Goal: Browse casually: Explore the website without a specific task or goal

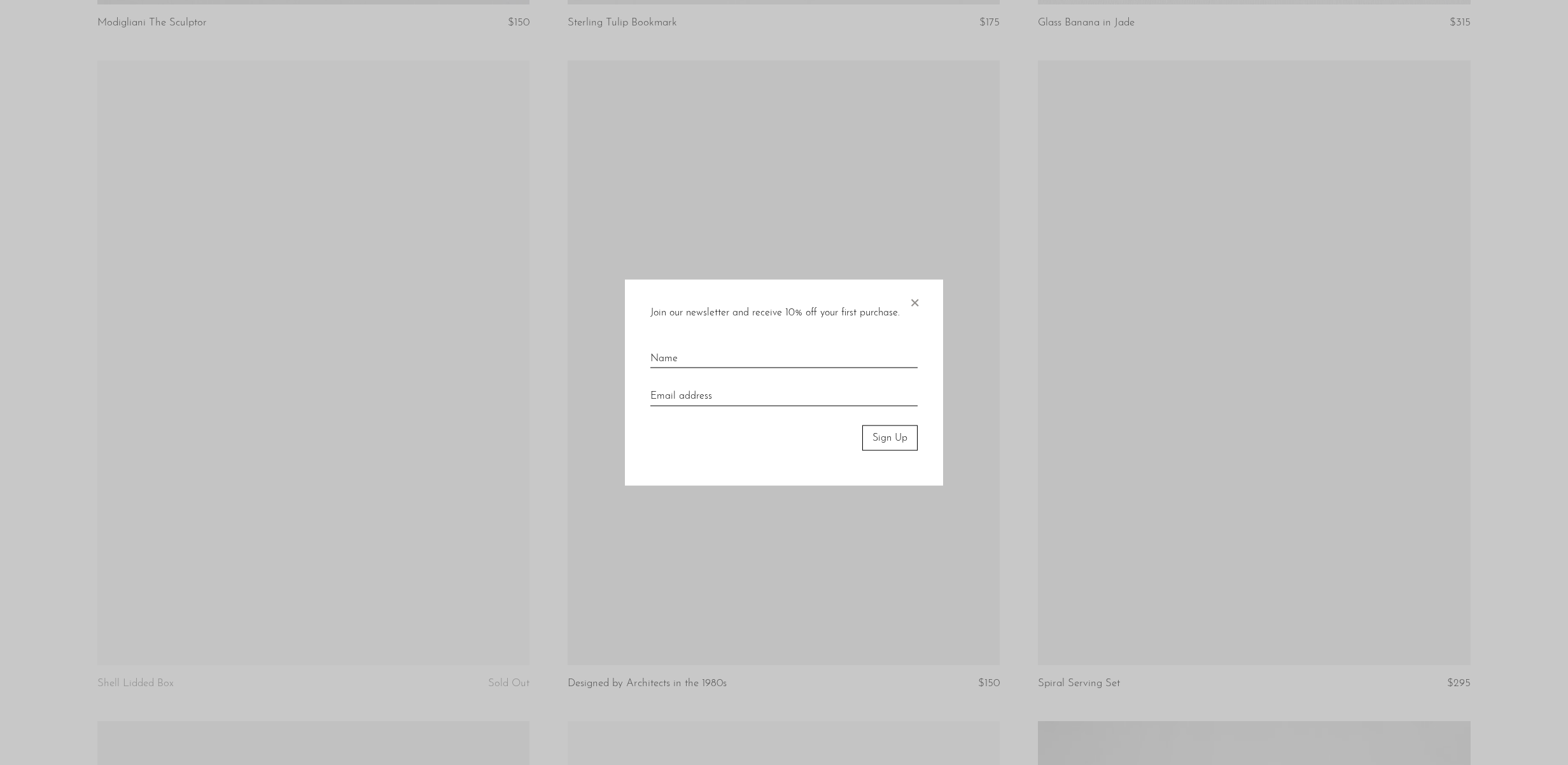
scroll to position [1453, 0]
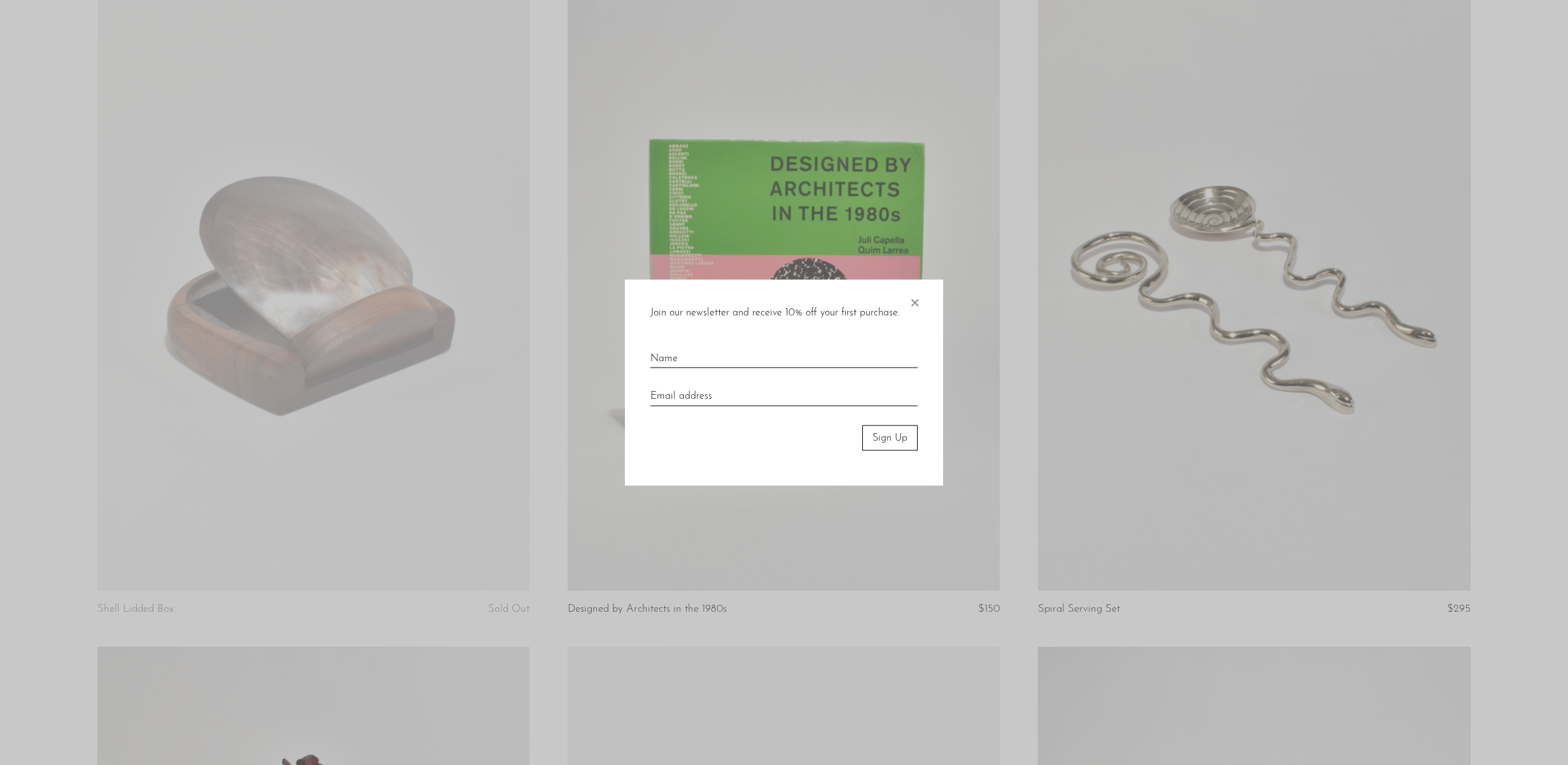
click at [915, 301] on span "×" at bounding box center [914, 300] width 13 height 41
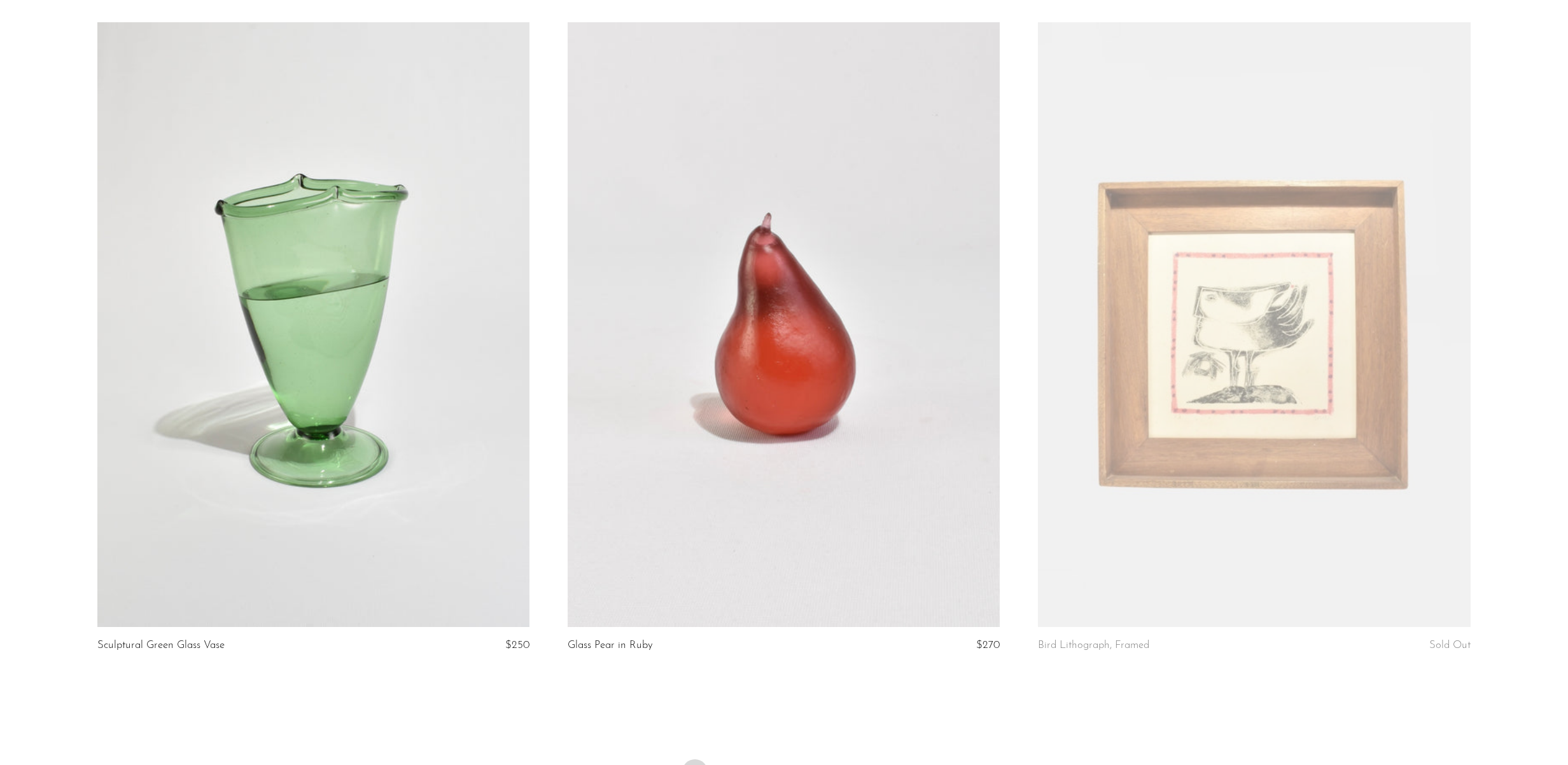
scroll to position [7578, 0]
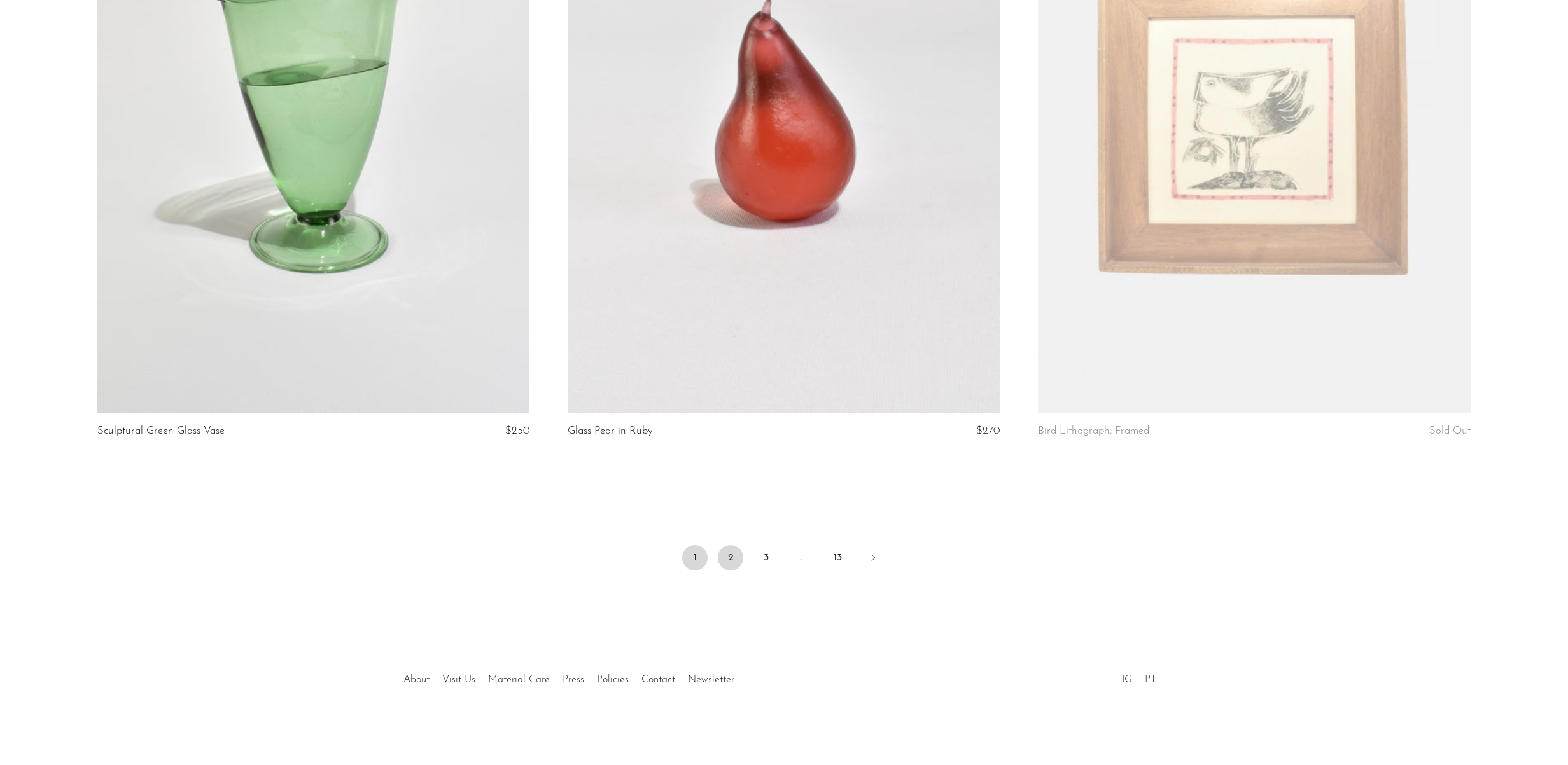
click at [731, 554] on link "2" at bounding box center [730, 558] width 26 height 26
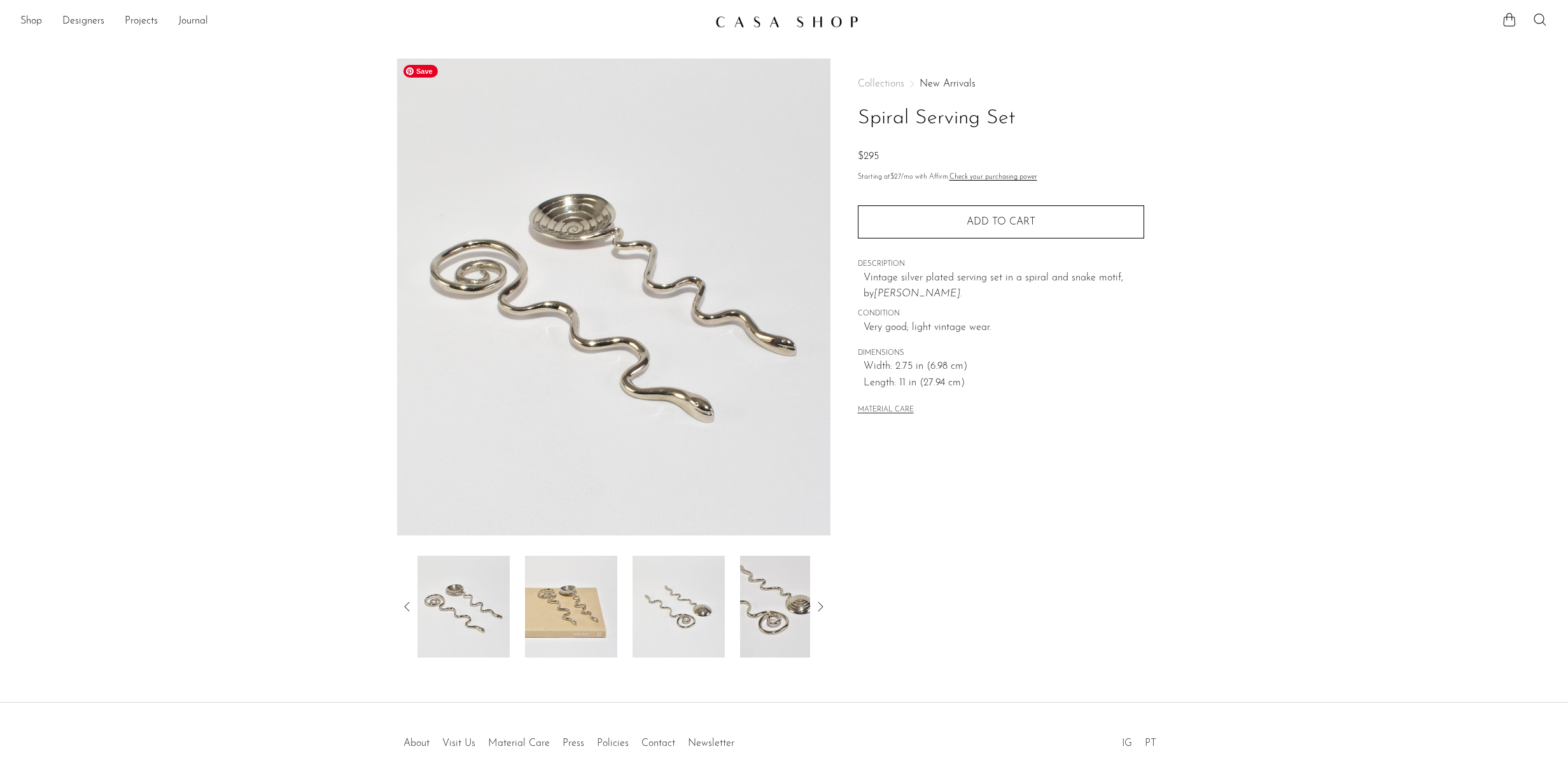
click at [688, 295] on img at bounding box center [614, 297] width 434 height 477
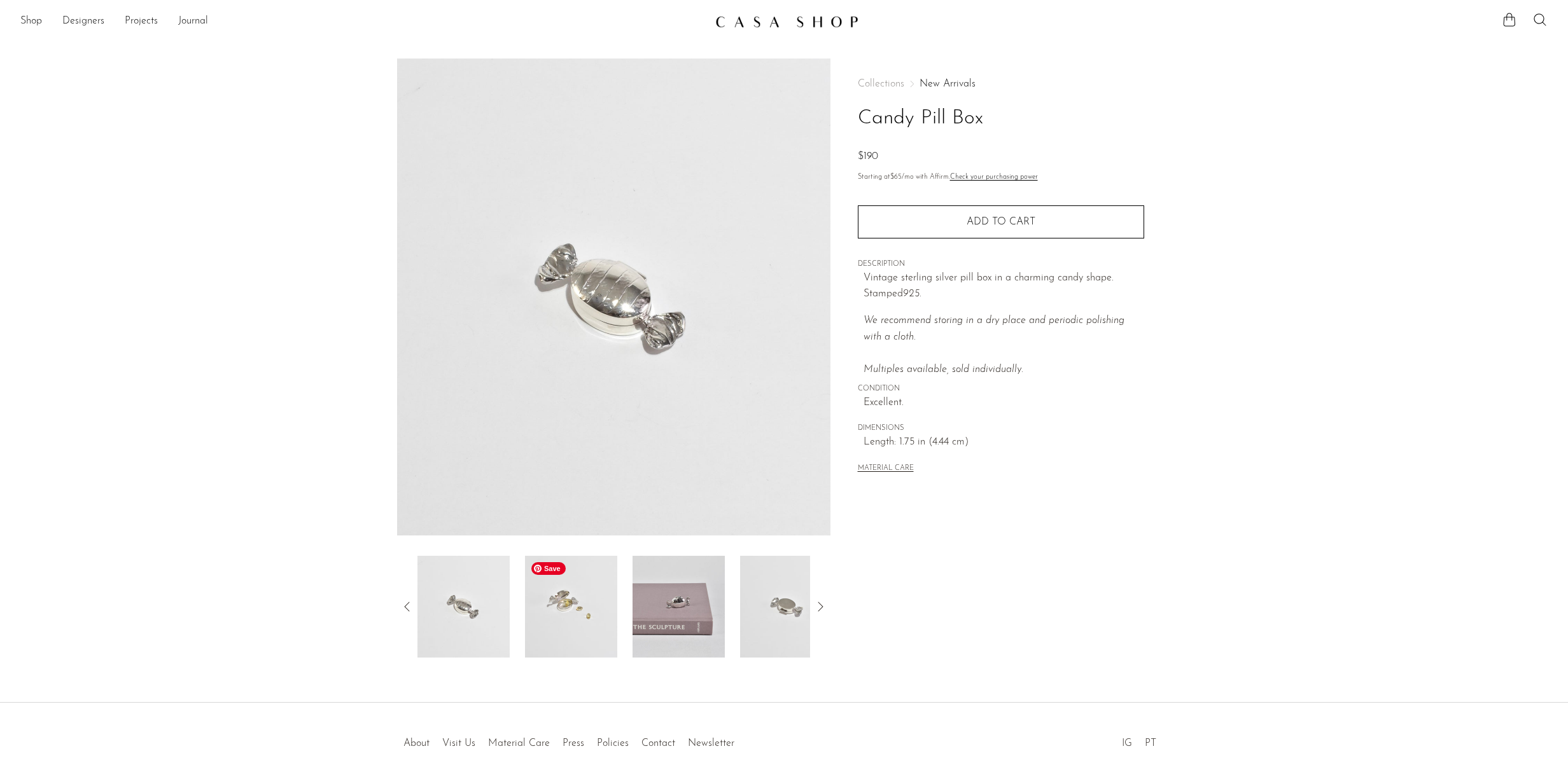
click at [582, 590] on img at bounding box center [570, 606] width 92 height 102
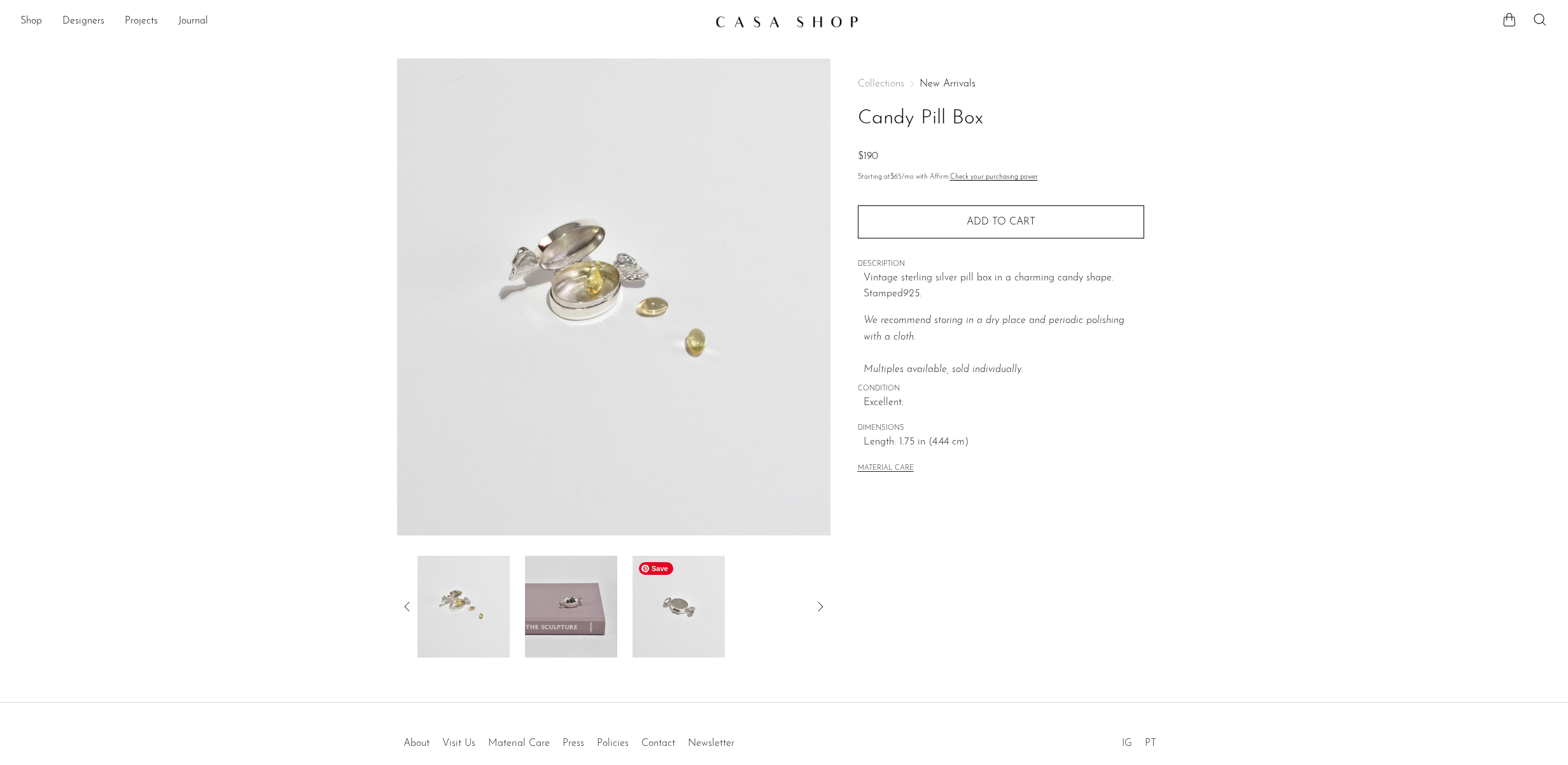
click at [718, 603] on img at bounding box center [678, 606] width 92 height 102
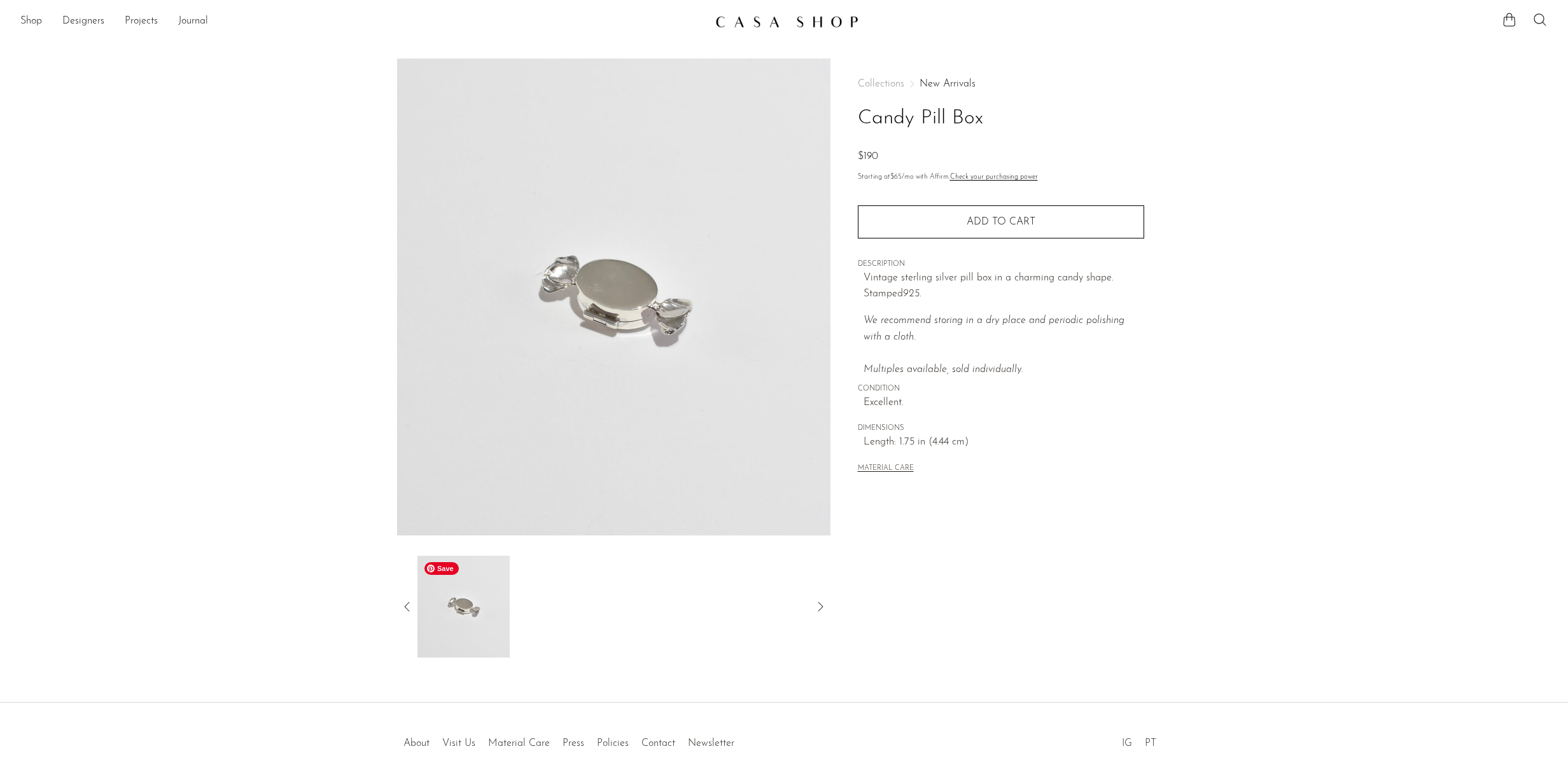
click at [404, 609] on icon at bounding box center [407, 606] width 15 height 15
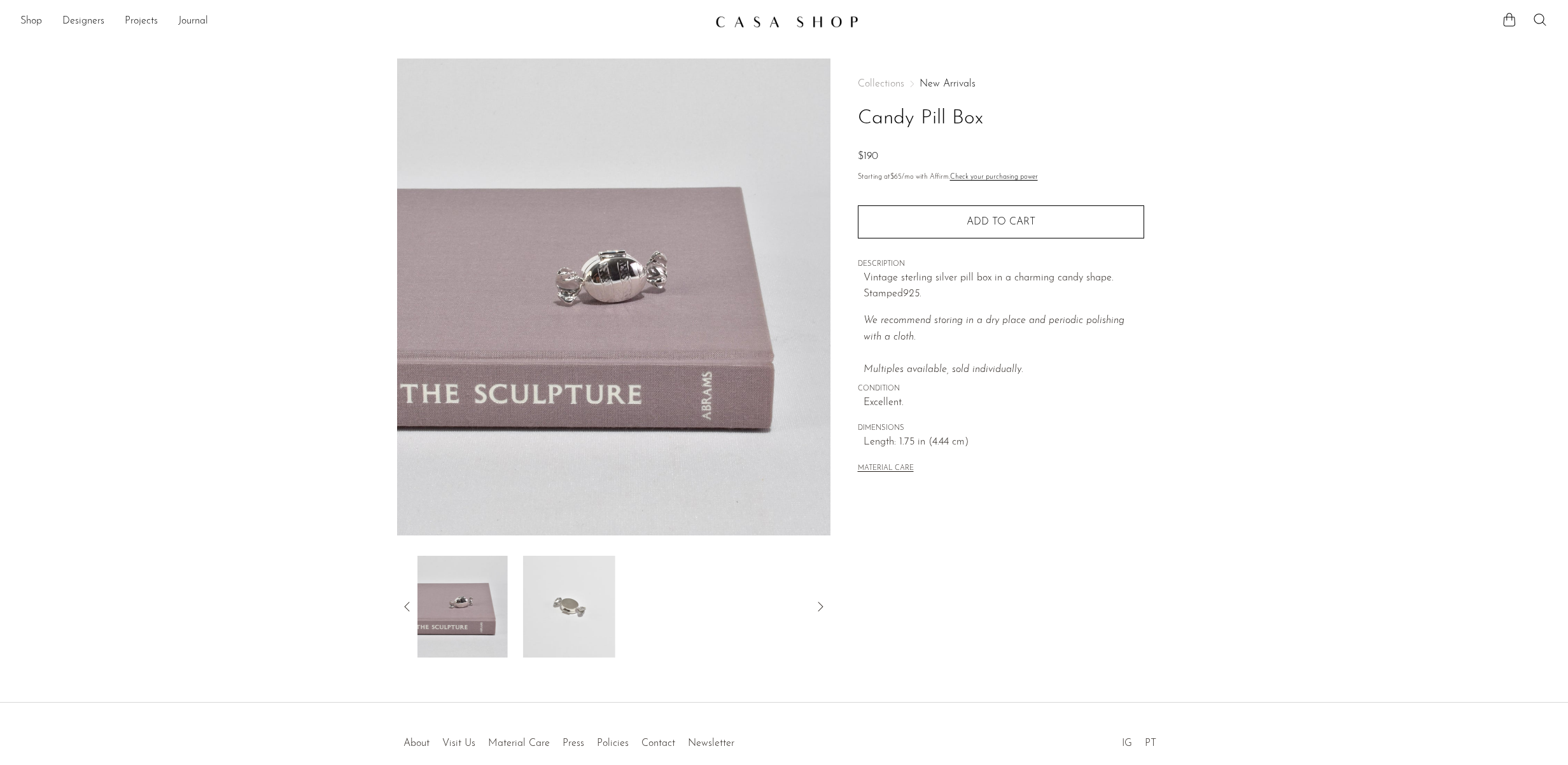
click at [405, 606] on icon at bounding box center [406, 606] width 5 height 10
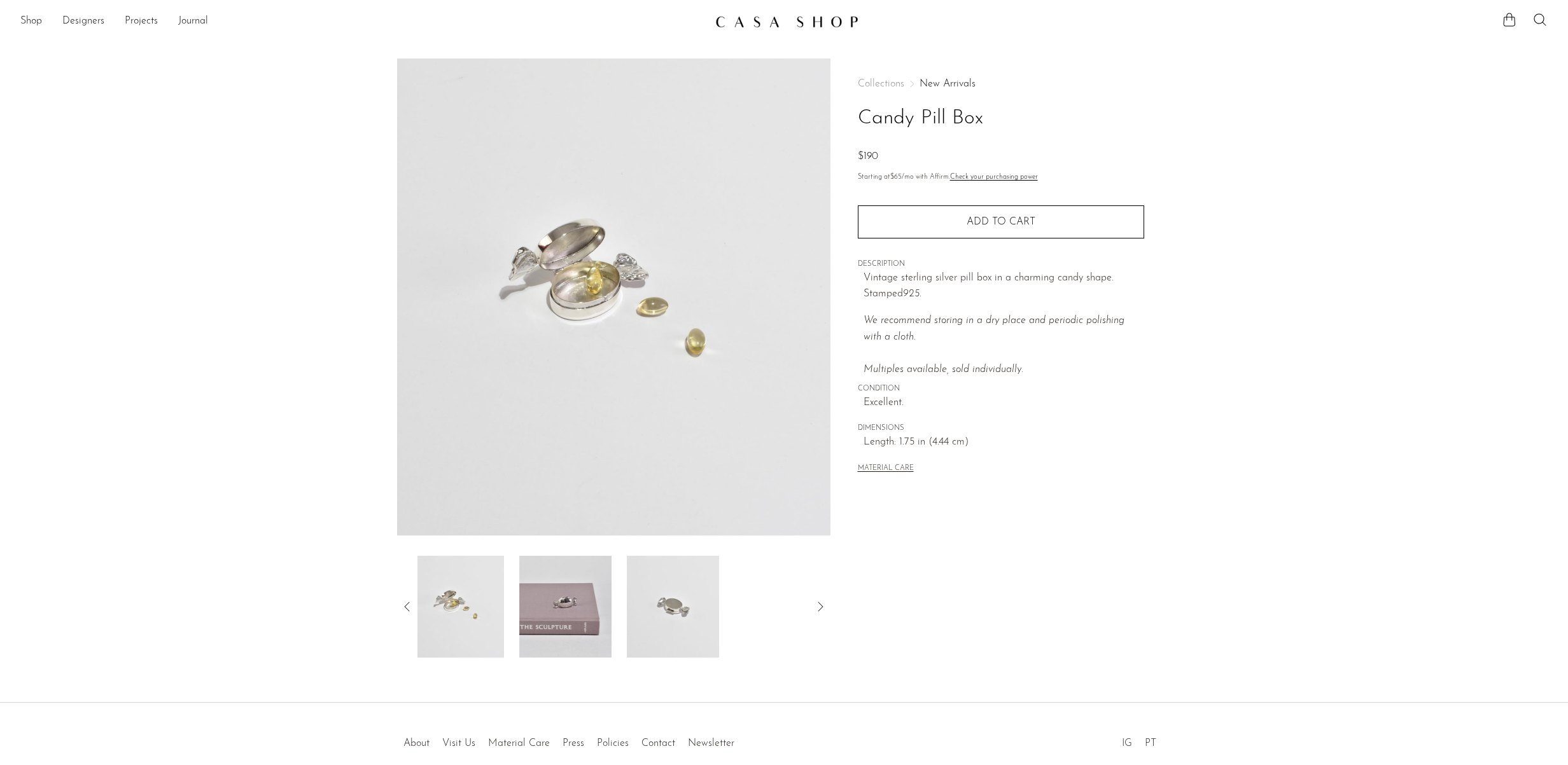
click at [405, 606] on icon at bounding box center [406, 606] width 5 height 10
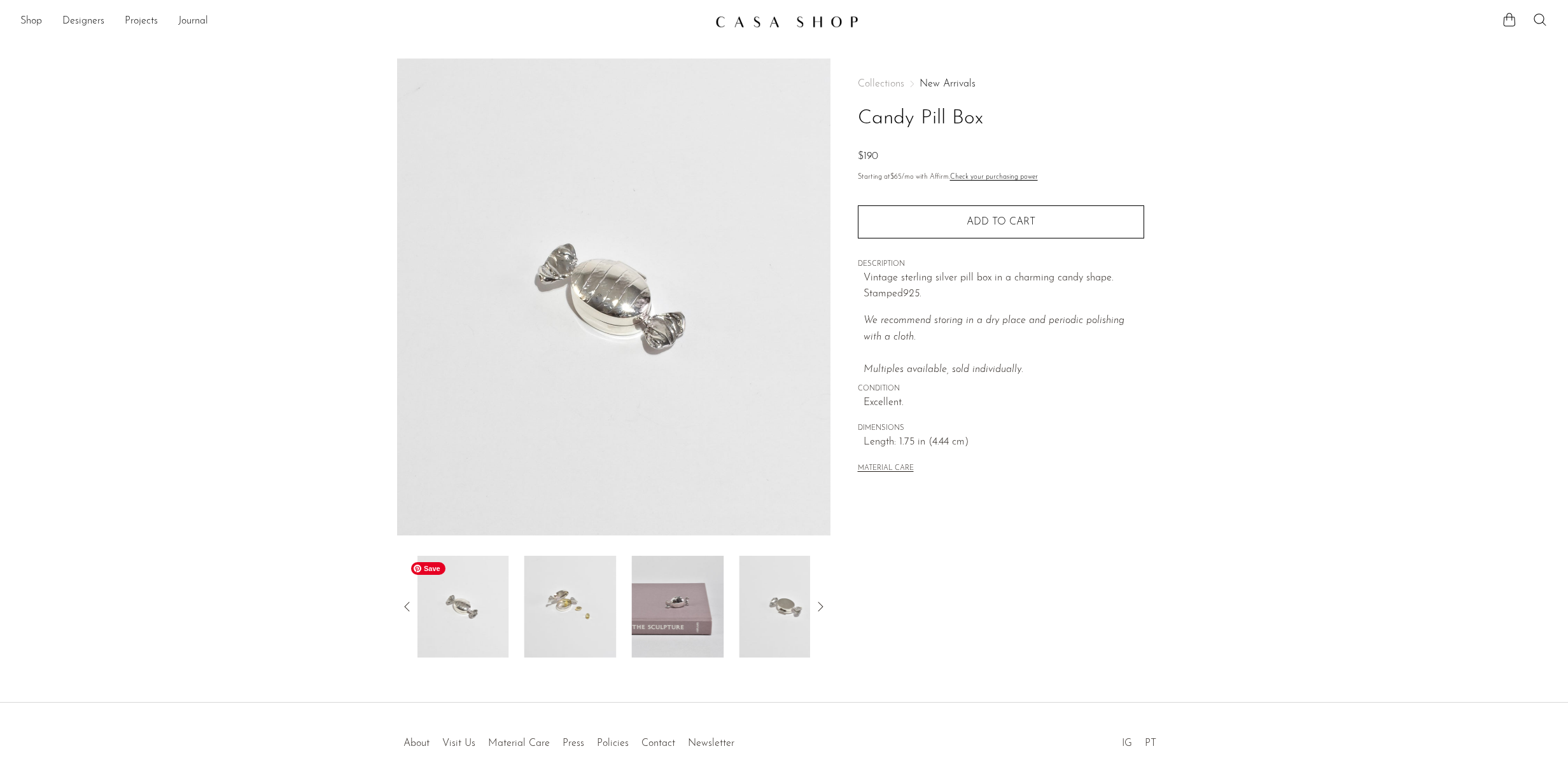
click at [464, 607] on img at bounding box center [462, 606] width 92 height 102
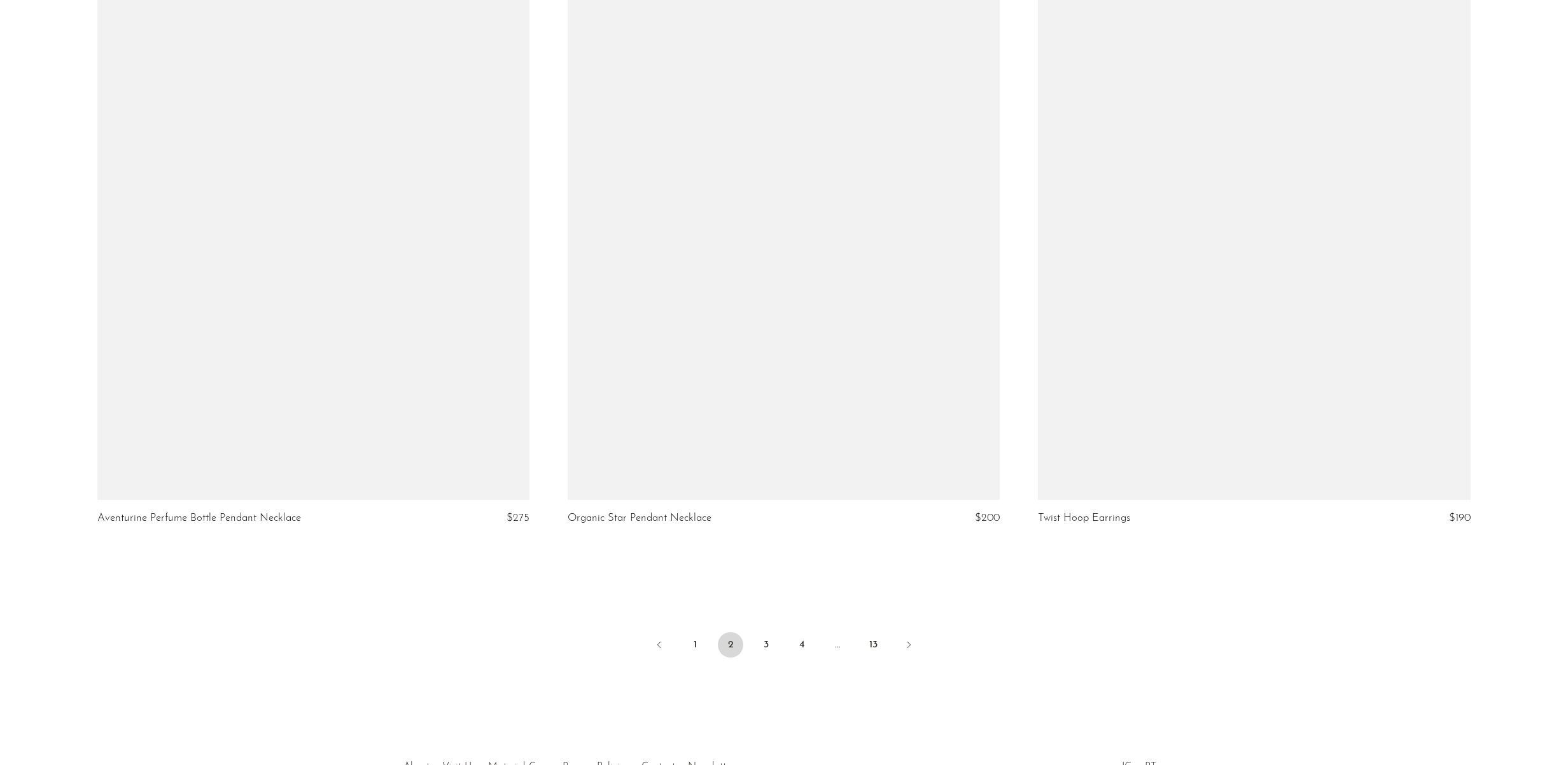
scroll to position [7476, 0]
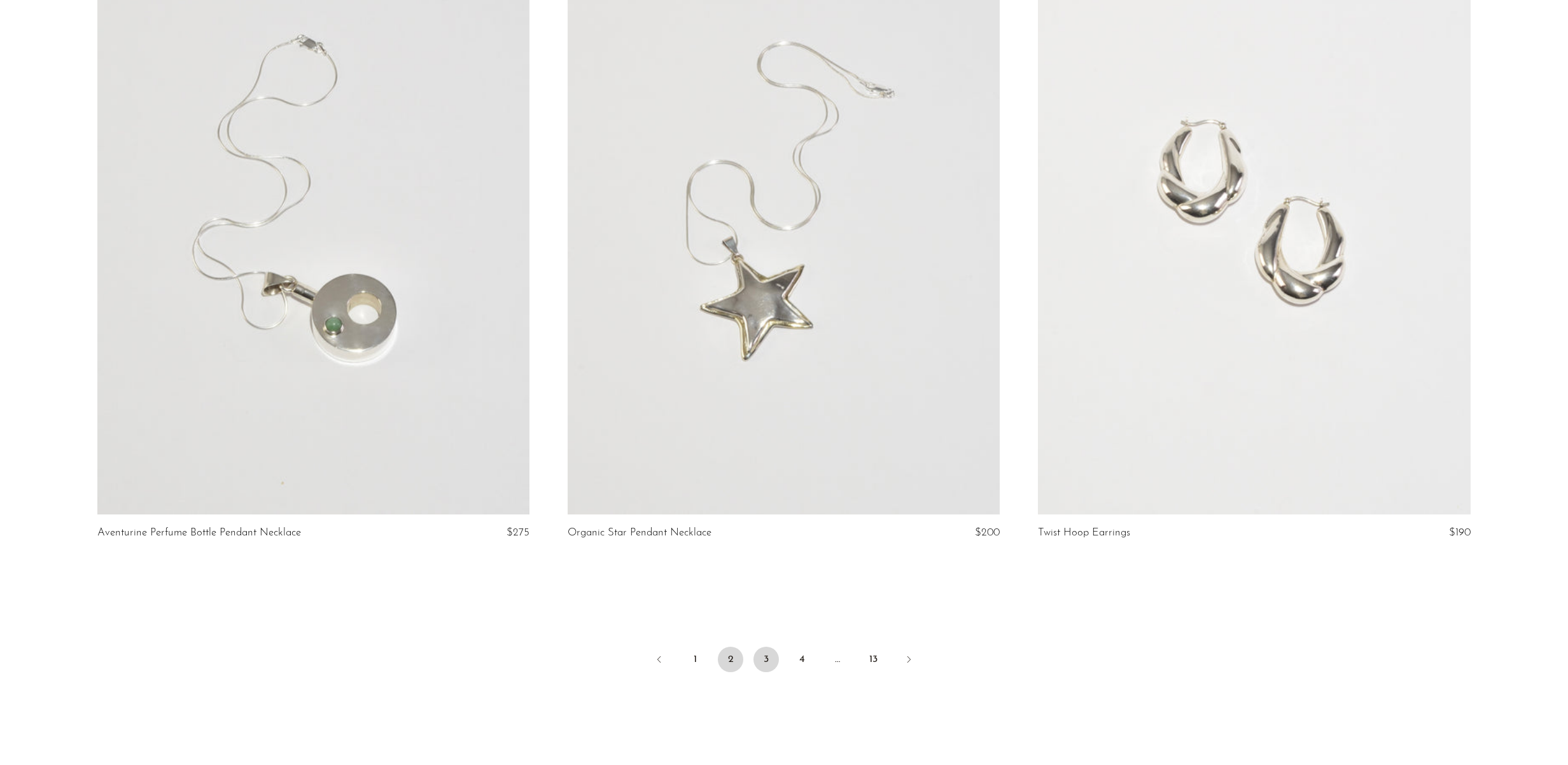
click at [775, 656] on link "3" at bounding box center [766, 660] width 26 height 26
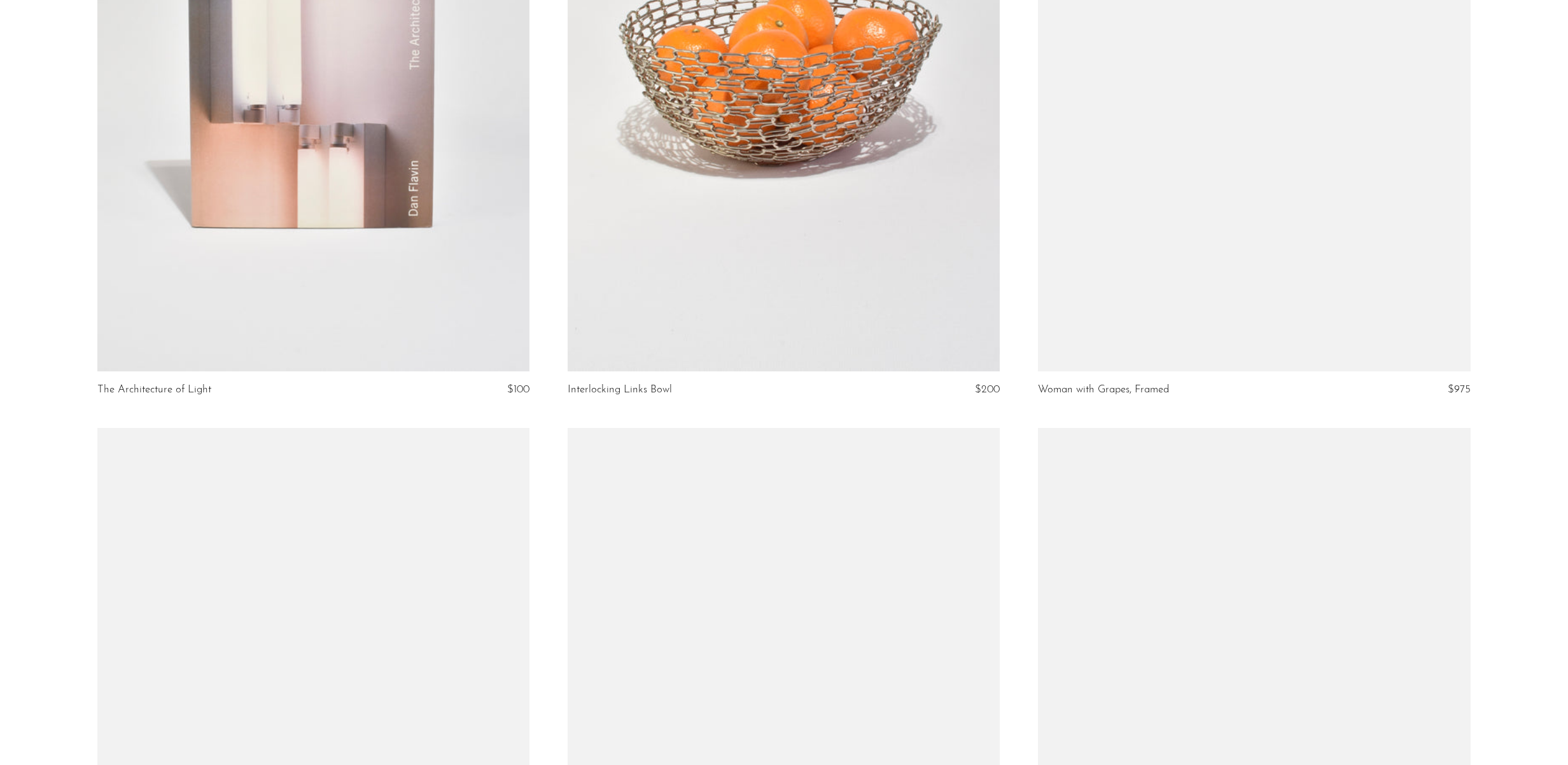
scroll to position [3348, 0]
